Goal: Task Accomplishment & Management: Use online tool/utility

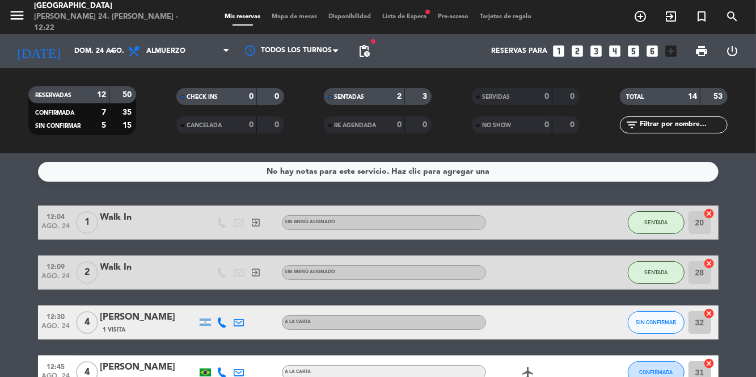
click at [296, 17] on span "Mapa de mesas" at bounding box center [294, 17] width 57 height 6
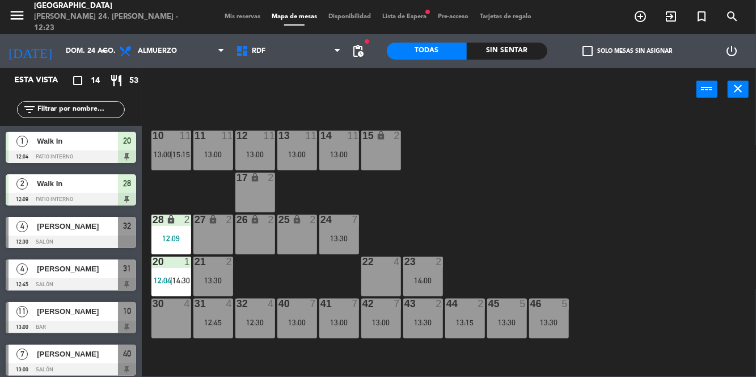
click at [219, 237] on div "27 lock 2" at bounding box center [214, 234] width 40 height 40
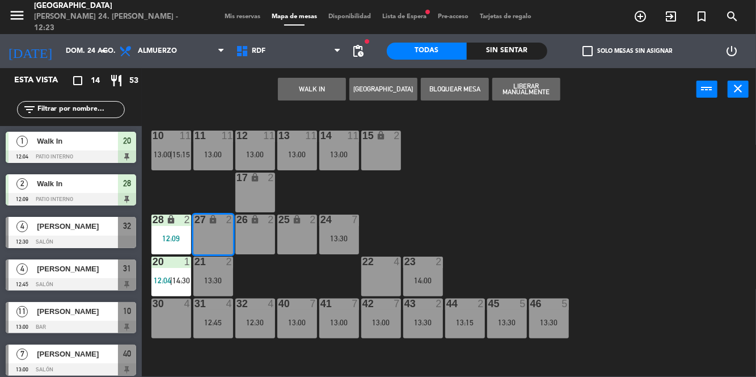
click at [321, 91] on button "WALK IN" at bounding box center [312, 89] width 68 height 23
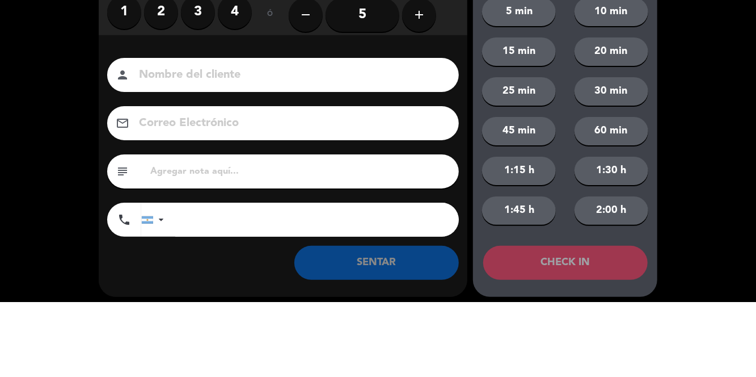
click at [161, 92] on label "2" at bounding box center [161, 87] width 34 height 34
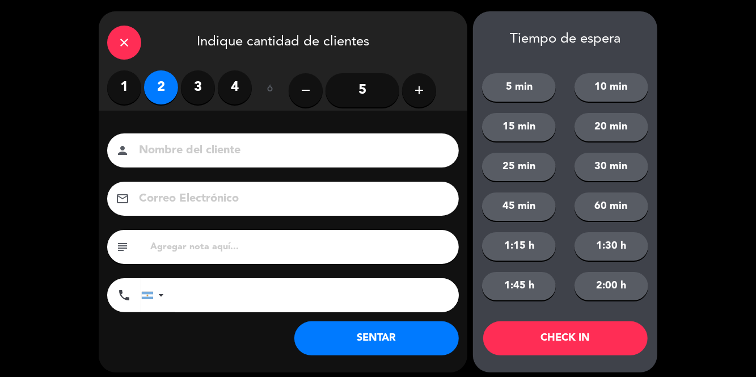
click at [416, 354] on button "SENTAR" at bounding box center [377, 338] width 165 height 34
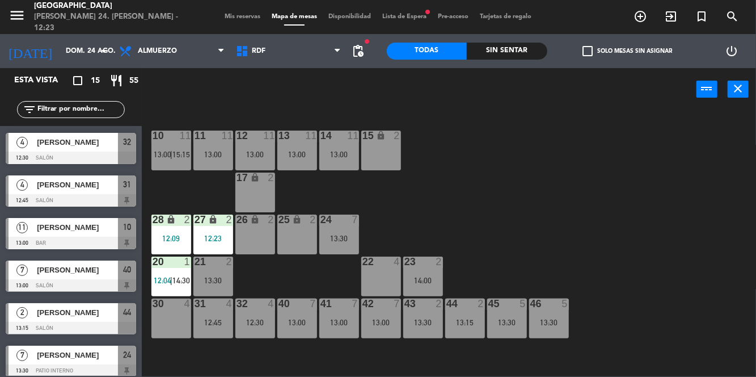
scroll to position [127, 0]
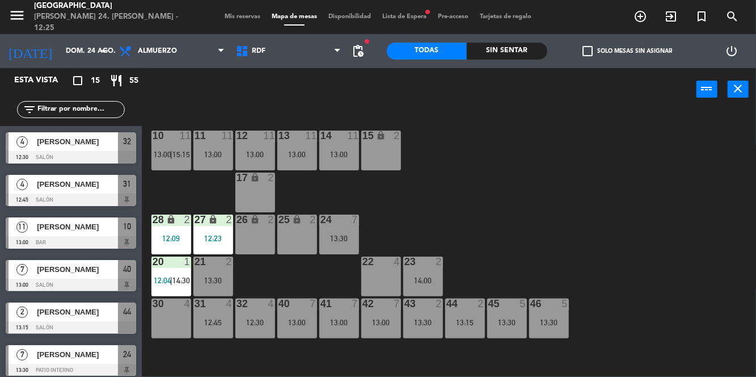
click at [7, 195] on div at bounding box center [71, 200] width 131 height 12
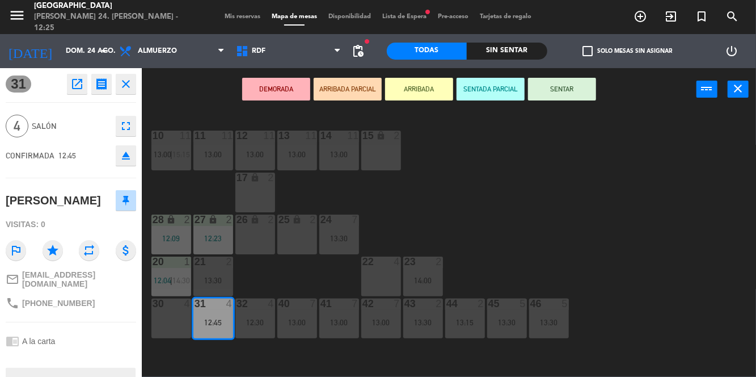
click at [734, 95] on button "close" at bounding box center [738, 89] width 21 height 17
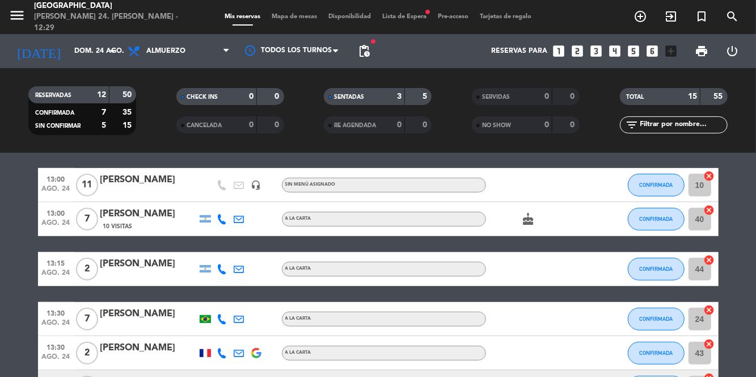
scroll to position [288, 0]
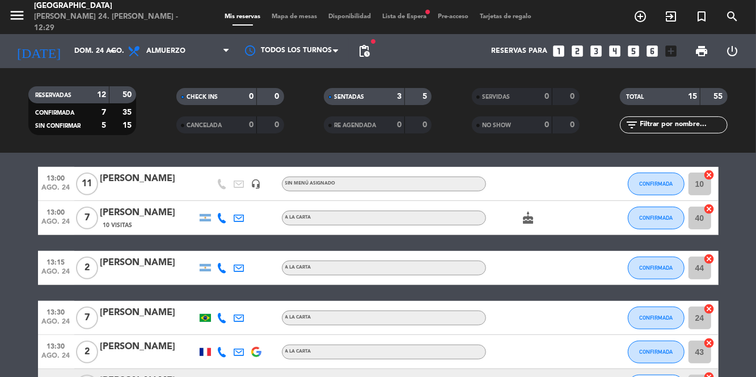
click at [298, 18] on span "Mapa de mesas" at bounding box center [294, 17] width 57 height 6
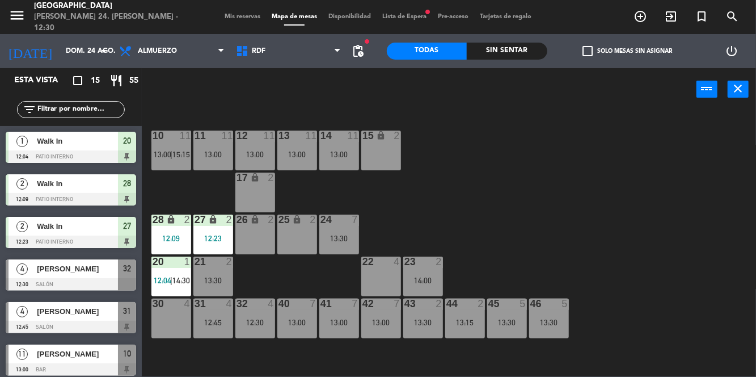
click at [268, 193] on div "17 lock 2" at bounding box center [255, 193] width 40 height 40
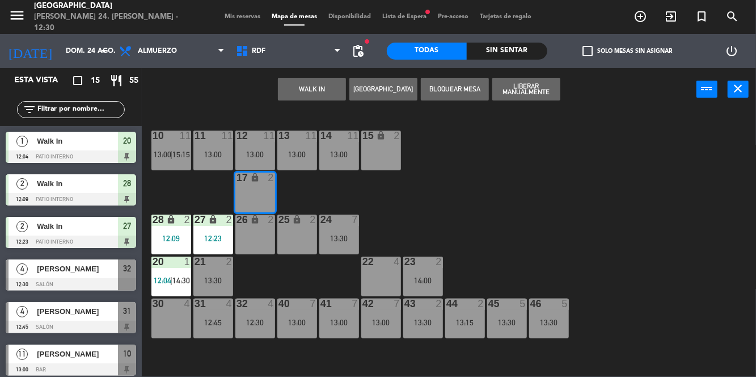
click at [326, 91] on button "WALK IN" at bounding box center [312, 89] width 68 height 23
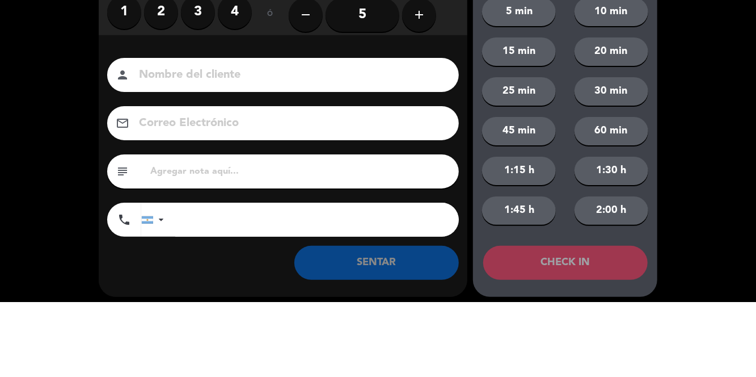
click at [127, 91] on label "1" at bounding box center [124, 87] width 34 height 34
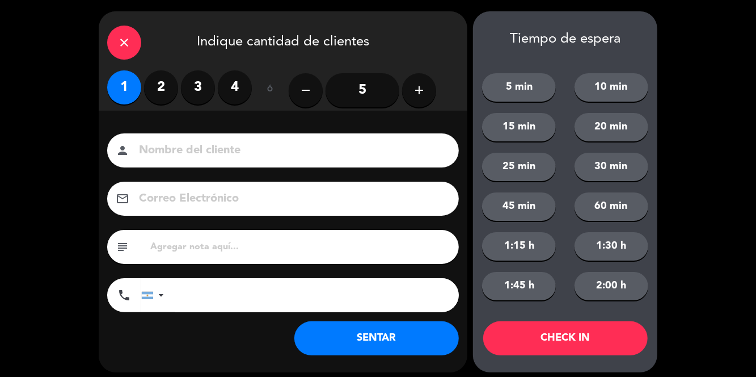
click at [413, 343] on button "SENTAR" at bounding box center [377, 338] width 165 height 34
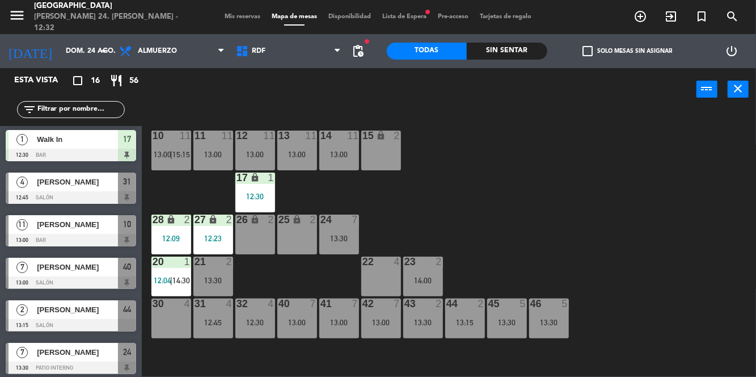
click at [258, 313] on div "32 4 12:30" at bounding box center [255, 318] width 40 height 40
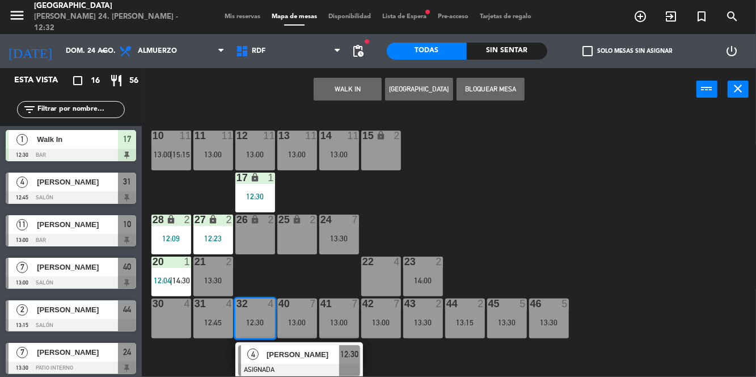
click at [256, 359] on div "4" at bounding box center [253, 354] width 24 height 19
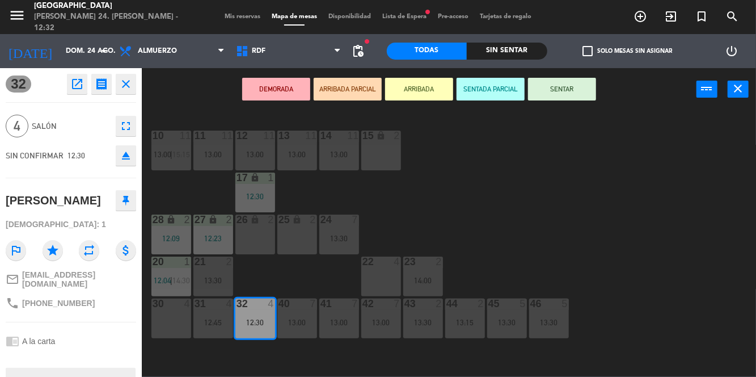
click at [581, 92] on button "SENTAR" at bounding box center [562, 89] width 68 height 23
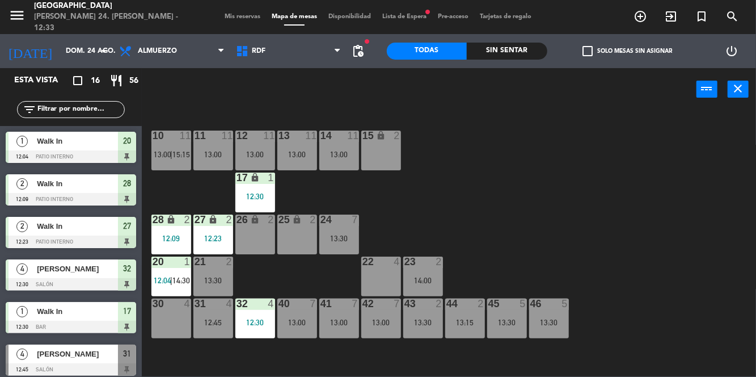
click at [234, 18] on span "Mis reservas" at bounding box center [242, 17] width 47 height 6
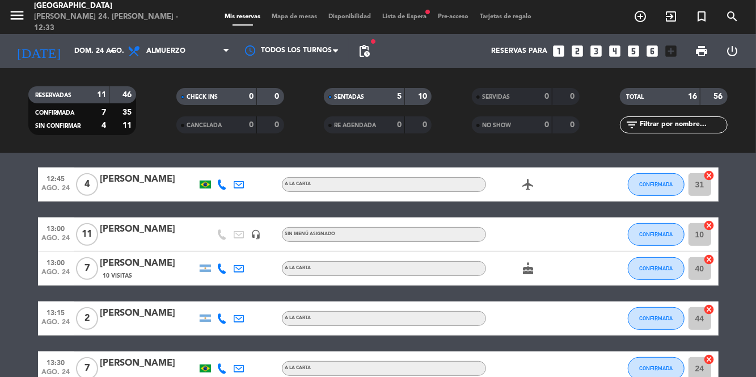
scroll to position [272, 0]
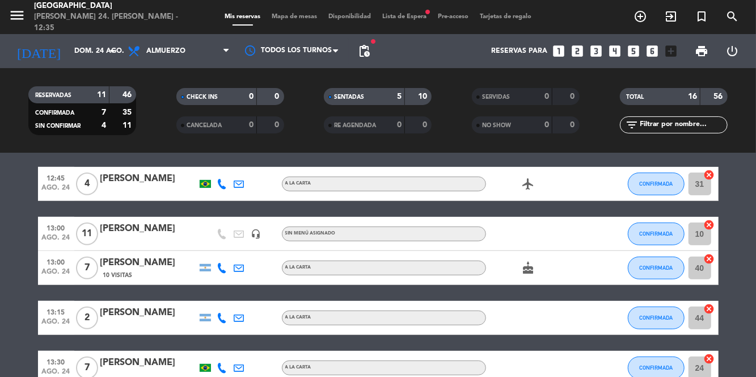
click at [281, 15] on span "Mapa de mesas" at bounding box center [294, 17] width 57 height 6
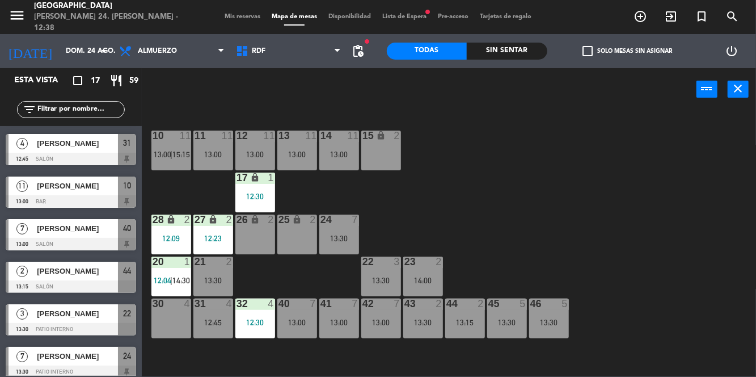
scroll to position [213, 0]
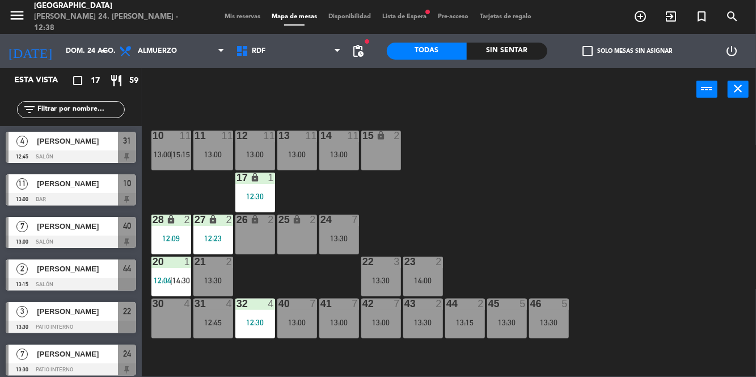
click at [258, 320] on div "12:30" at bounding box center [255, 322] width 40 height 8
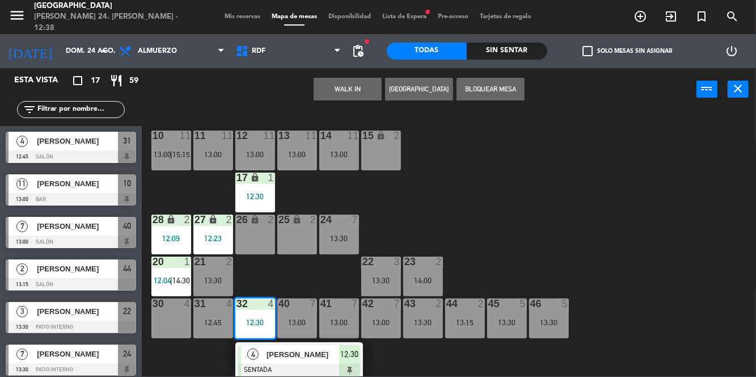
click at [655, 232] on div "10 11 13:00 | 15:15 11 11 13:00 12 11 13:00 13 11 13:00 14 11 13:00 15 lock 2 1…" at bounding box center [452, 243] width 607 height 266
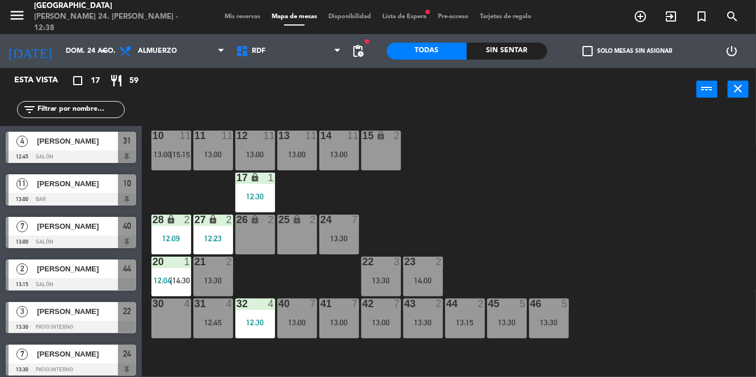
scroll to position [148, 0]
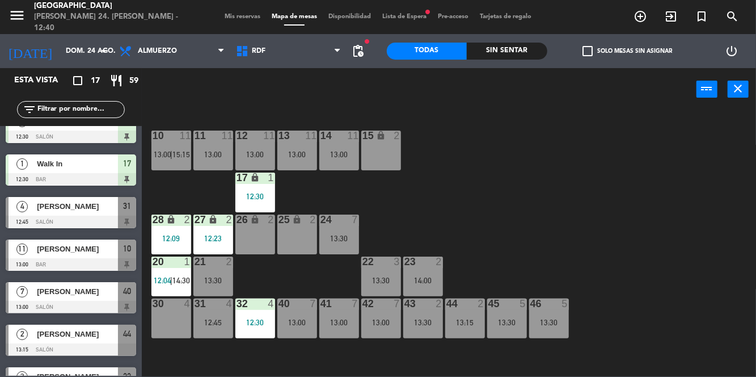
click at [7, 203] on div at bounding box center [7, 212] width 3 height 31
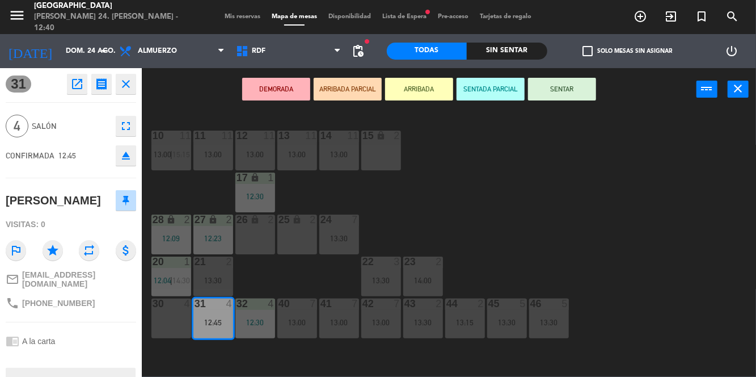
scroll to position [0, 0]
click at [658, 280] on div "10 11 13:00 | 15:15 11 11 13:00 12 11 13:00 13 11 13:00 14 11 13:00 15 lock 2 1…" at bounding box center [452, 243] width 607 height 266
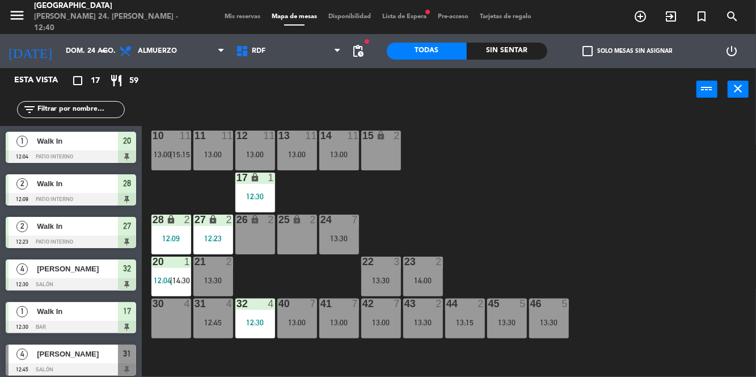
click at [207, 310] on div "31 4 12:45" at bounding box center [214, 318] width 40 height 40
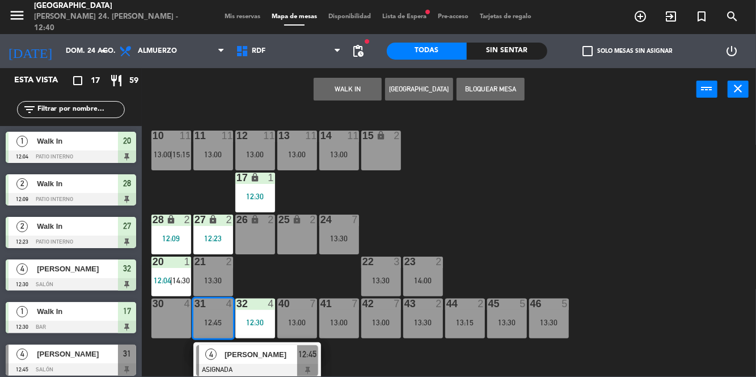
click at [239, 356] on span "[PERSON_NAME]" at bounding box center [261, 354] width 73 height 12
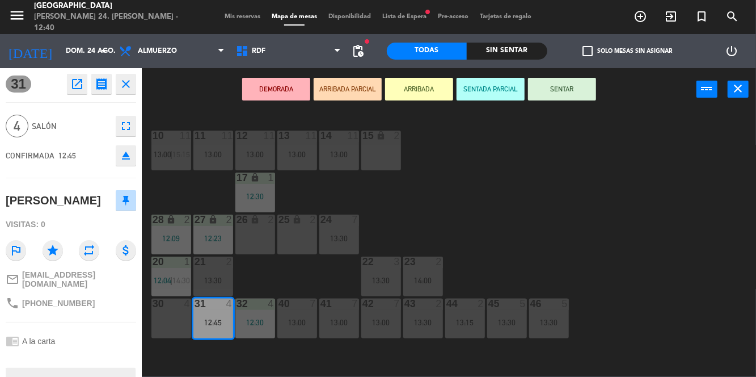
click at [577, 92] on button "SENTAR" at bounding box center [562, 89] width 68 height 23
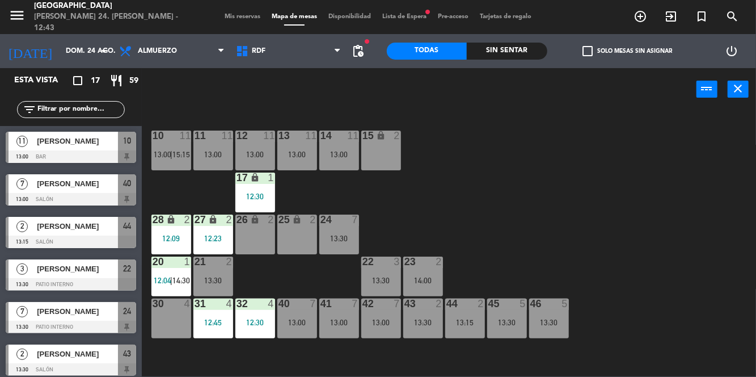
scroll to position [258, 0]
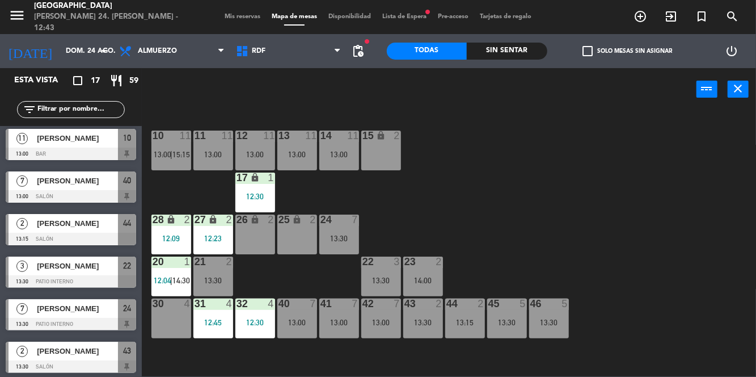
click at [242, 15] on span "Mis reservas" at bounding box center [242, 17] width 47 height 6
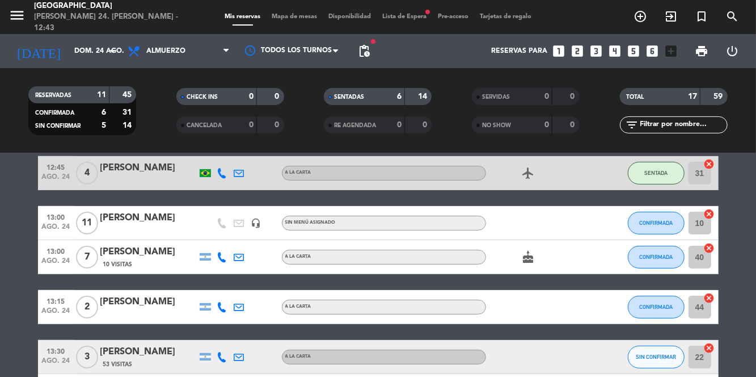
scroll to position [284, 0]
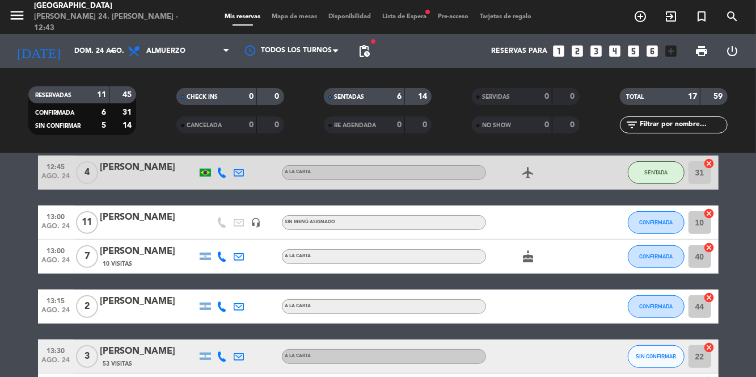
click at [524, 178] on icon "airplanemode_active" at bounding box center [529, 173] width 14 height 14
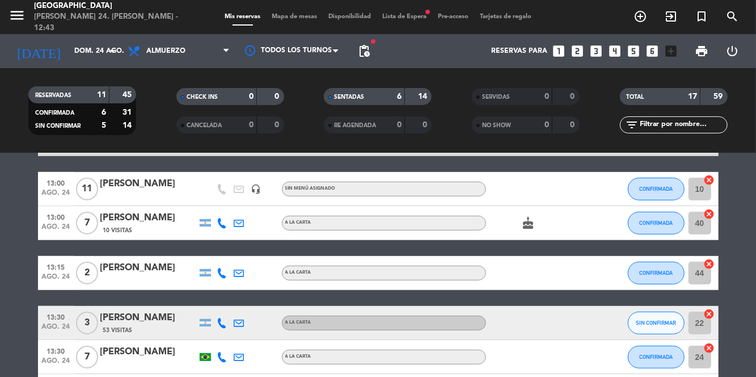
scroll to position [318, 0]
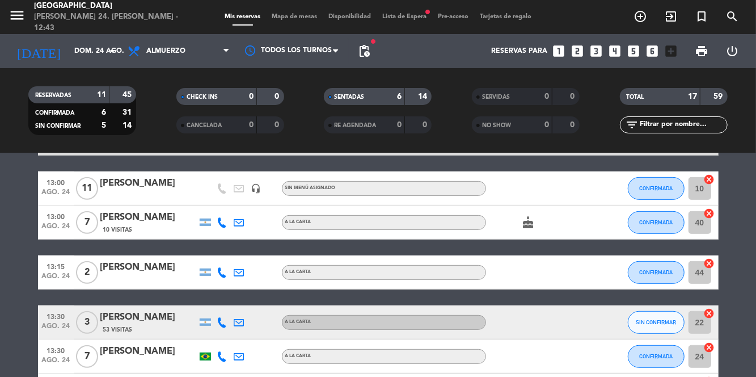
click at [745, 176] on bookings-row "12:04 ago. 24 1 Walk In exit_to_app Sin menú asignado SENTADA 20 cancel 12:09 a…" at bounding box center [378, 257] width 756 height 738
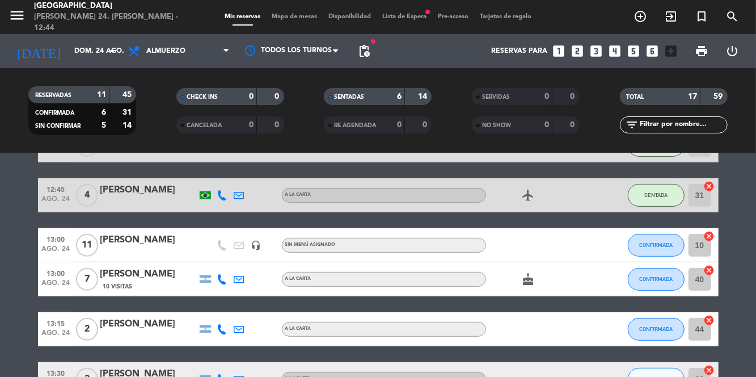
scroll to position [260, 0]
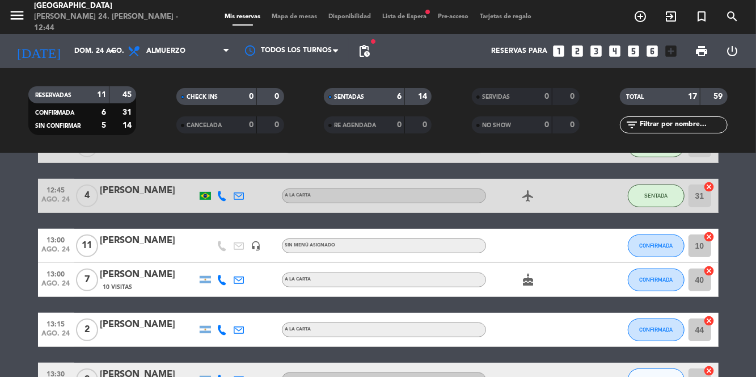
click at [294, 15] on span "Mapa de mesas" at bounding box center [294, 17] width 57 height 6
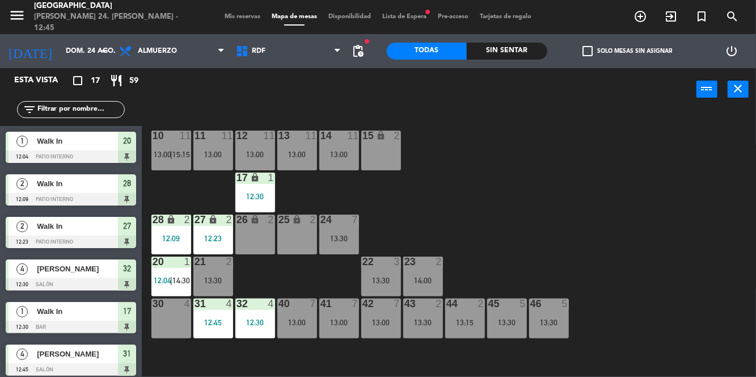
click at [262, 234] on div "26 lock 2" at bounding box center [255, 234] width 40 height 40
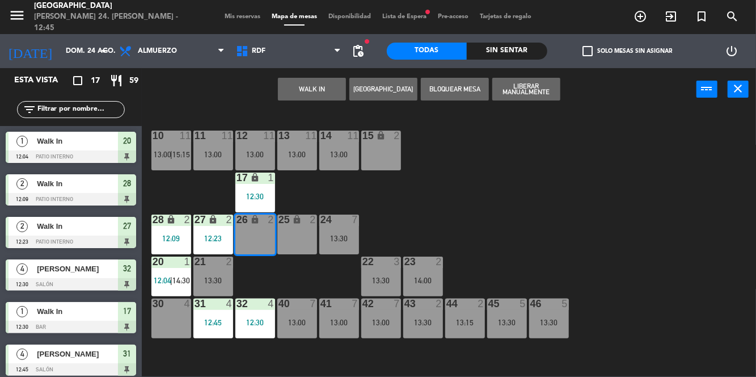
click at [319, 89] on button "WALK IN" at bounding box center [312, 89] width 68 height 23
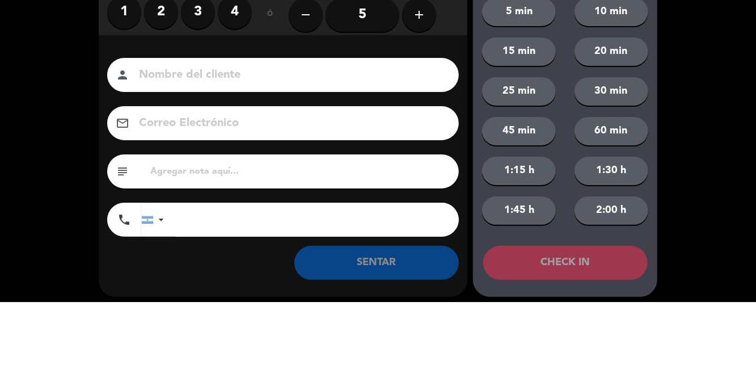
click at [169, 91] on label "2" at bounding box center [161, 87] width 34 height 34
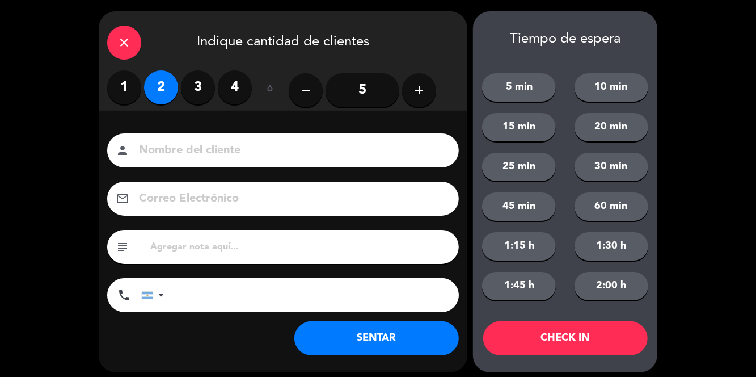
click at [409, 329] on button "SENTAR" at bounding box center [377, 338] width 165 height 34
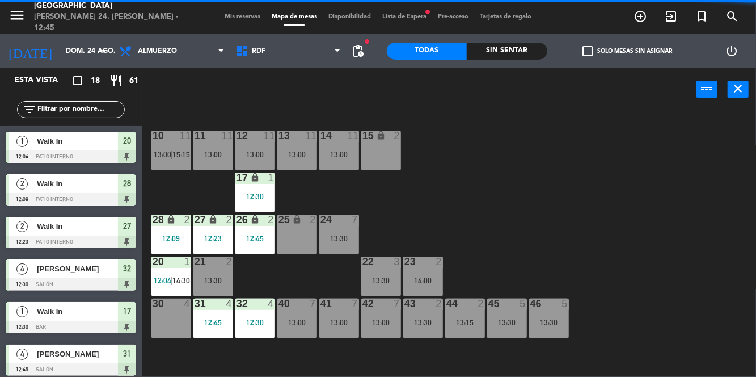
click at [168, 287] on div "20 1 12:04 | 14:30" at bounding box center [172, 276] width 40 height 40
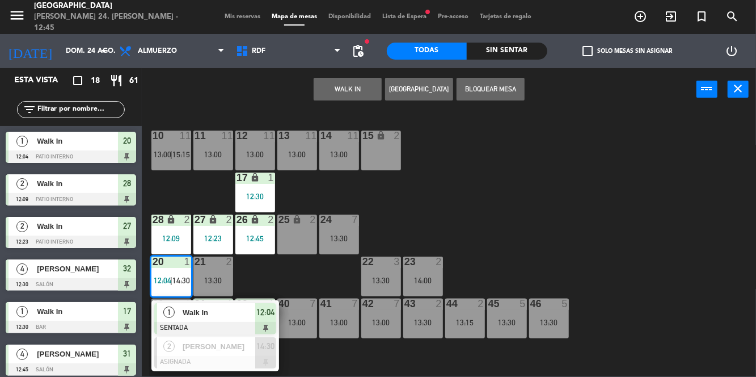
click at [240, 318] on span "Walk In" at bounding box center [219, 312] width 73 height 12
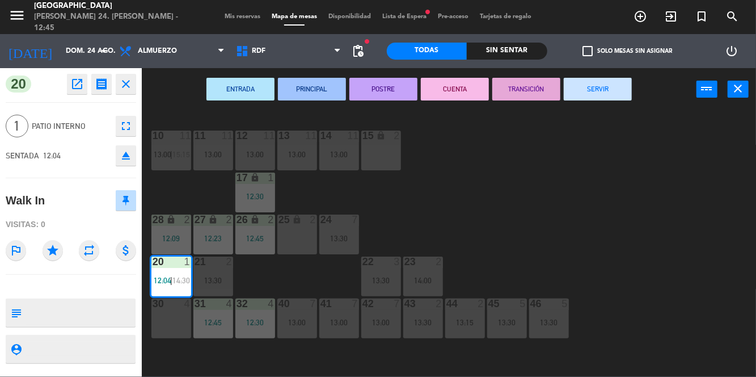
click at [601, 89] on button "SERVIR" at bounding box center [598, 89] width 68 height 23
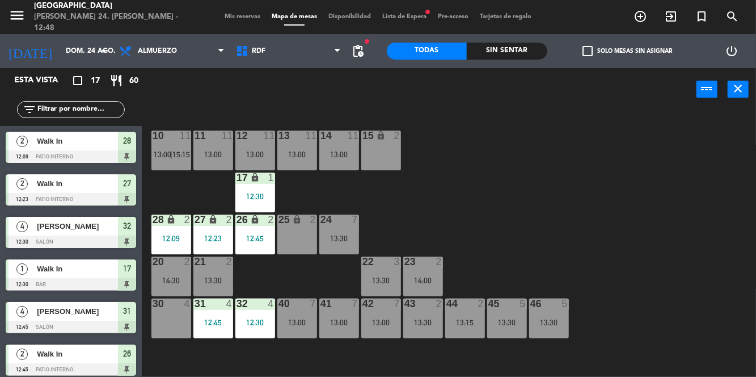
click at [7, 188] on div at bounding box center [7, 189] width 3 height 31
click at [238, 16] on span "Mis reservas" at bounding box center [242, 17] width 47 height 6
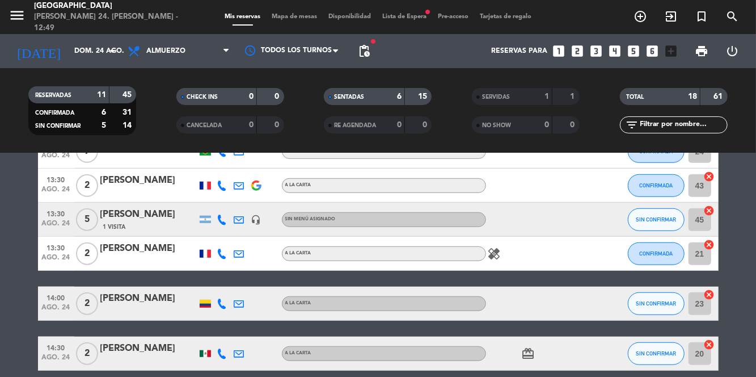
scroll to position [553, 0]
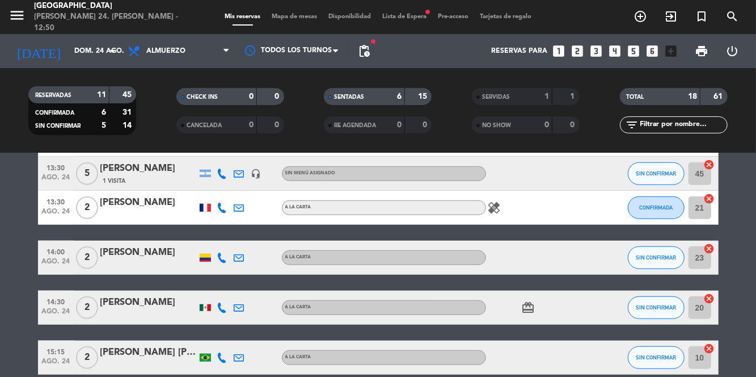
click at [294, 16] on span "Mapa de mesas" at bounding box center [294, 17] width 57 height 6
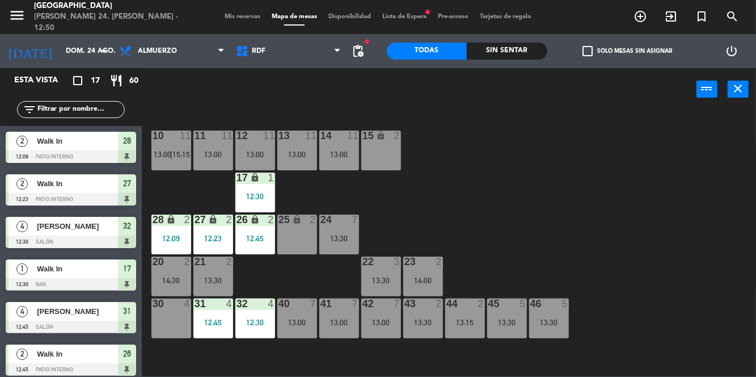
scroll to position [129, 0]
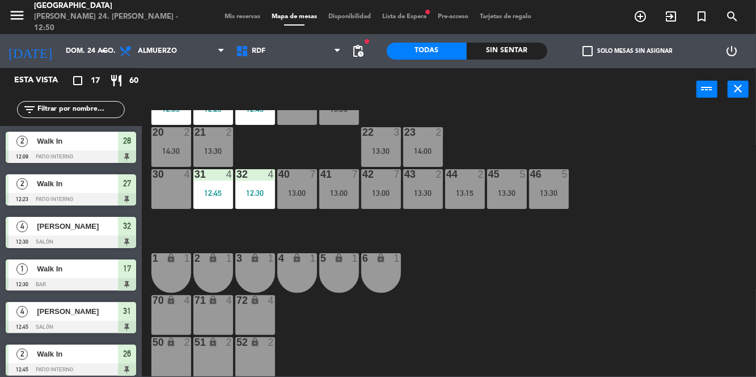
click at [213, 354] on div "51 lock 2" at bounding box center [214, 357] width 40 height 40
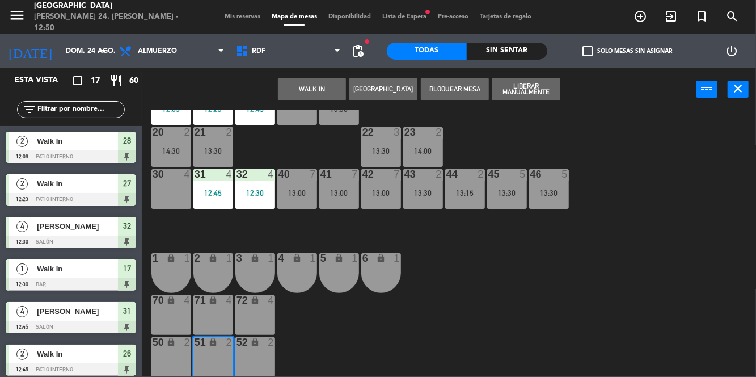
click at [322, 87] on button "WALK IN" at bounding box center [312, 89] width 68 height 23
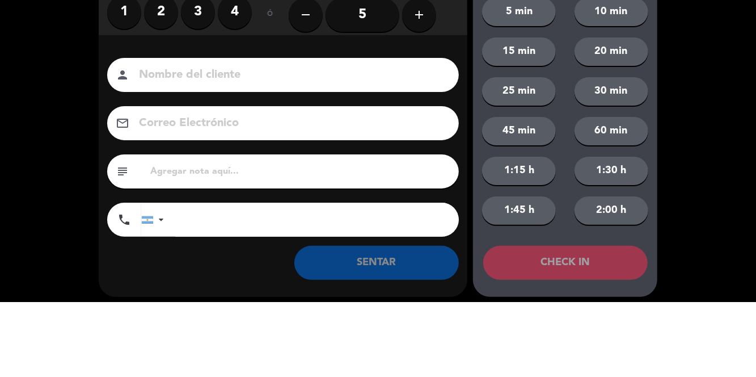
click at [357, 81] on input "5" at bounding box center [363, 90] width 74 height 34
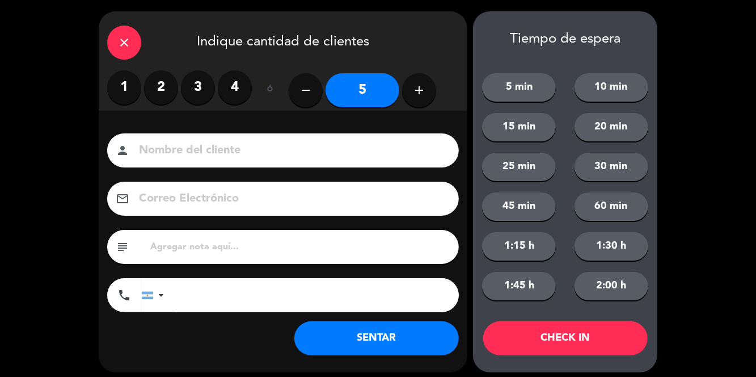
click at [393, 351] on button "SENTAR" at bounding box center [377, 338] width 165 height 34
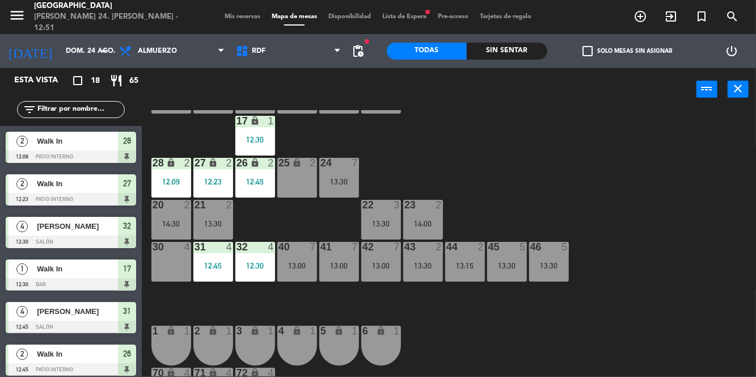
scroll to position [0, 0]
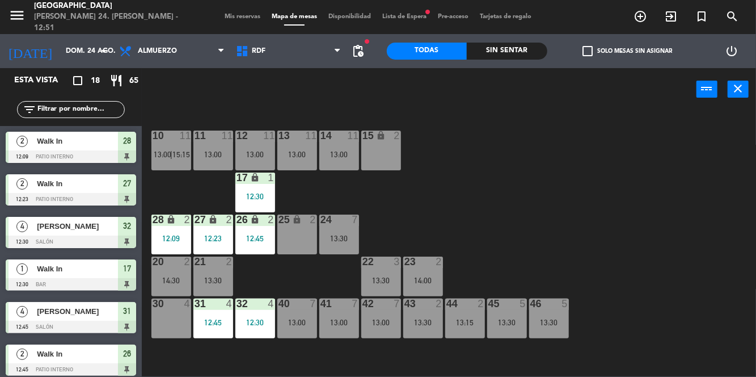
click at [173, 152] on span "|" at bounding box center [171, 154] width 2 height 9
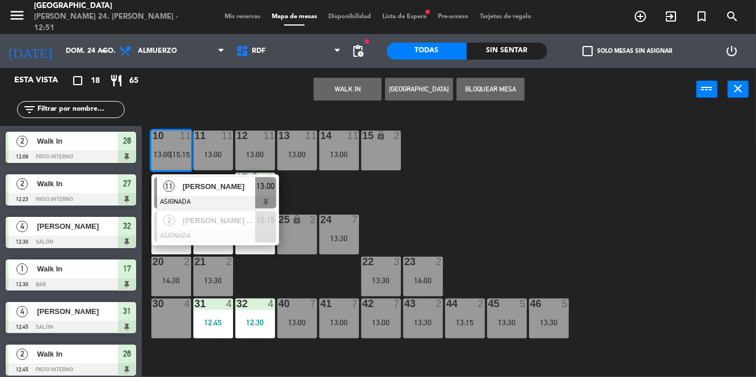
click at [255, 194] on div "13:00" at bounding box center [265, 186] width 21 height 19
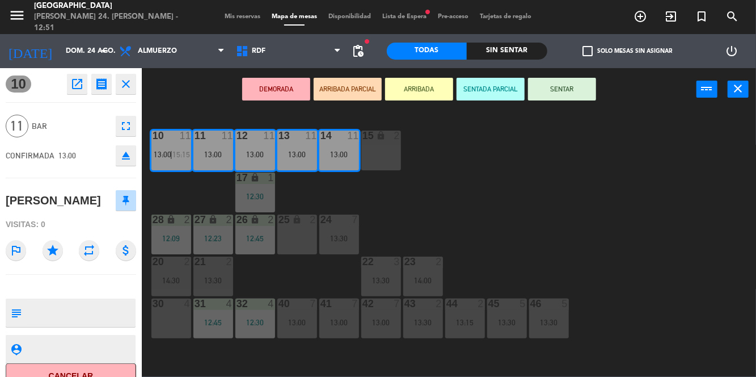
click at [586, 87] on button "SENTAR" at bounding box center [562, 89] width 68 height 23
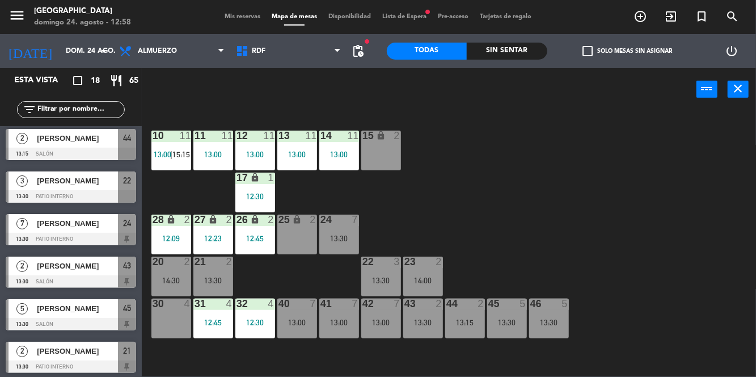
scroll to position [384, 0]
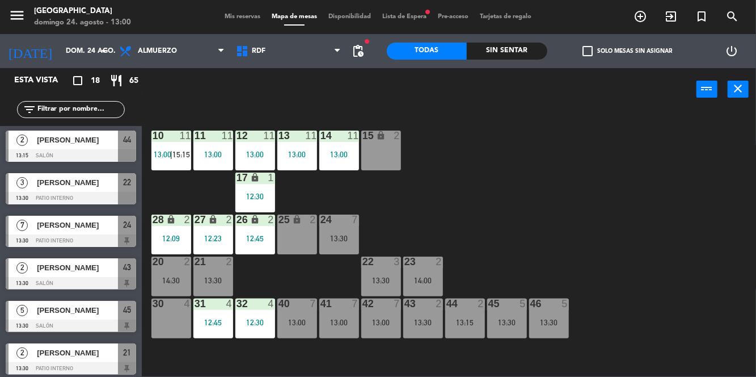
click at [170, 150] on span "13:00" at bounding box center [163, 154] width 18 height 9
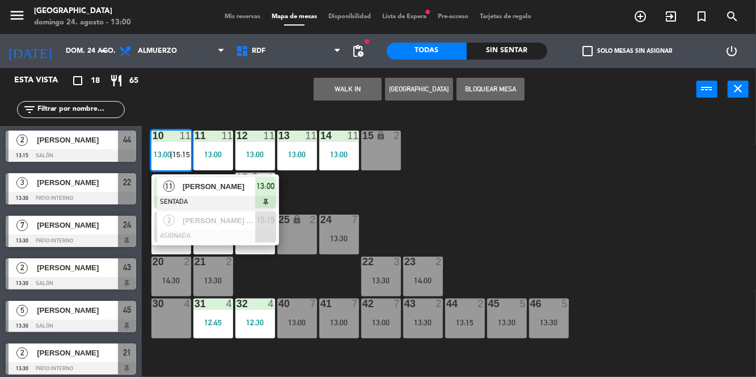
click at [180, 180] on div "11" at bounding box center [169, 186] width 24 height 19
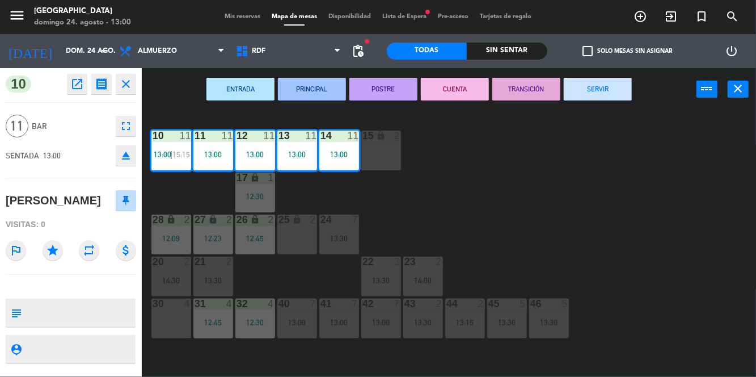
click at [643, 229] on div "10 11 13:00 | 15:15 11 11 13:00 12 11 13:00 13 11 13:00 14 11 13:00 15 lock 2 1…" at bounding box center [452, 243] width 607 height 266
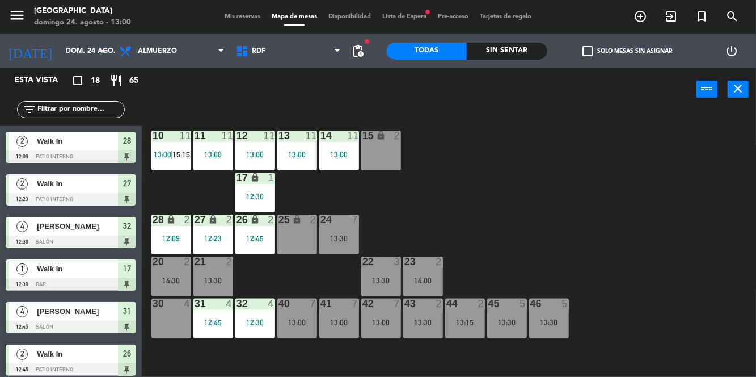
scroll to position [0, 0]
